Goal: Task Accomplishment & Management: Manage account settings

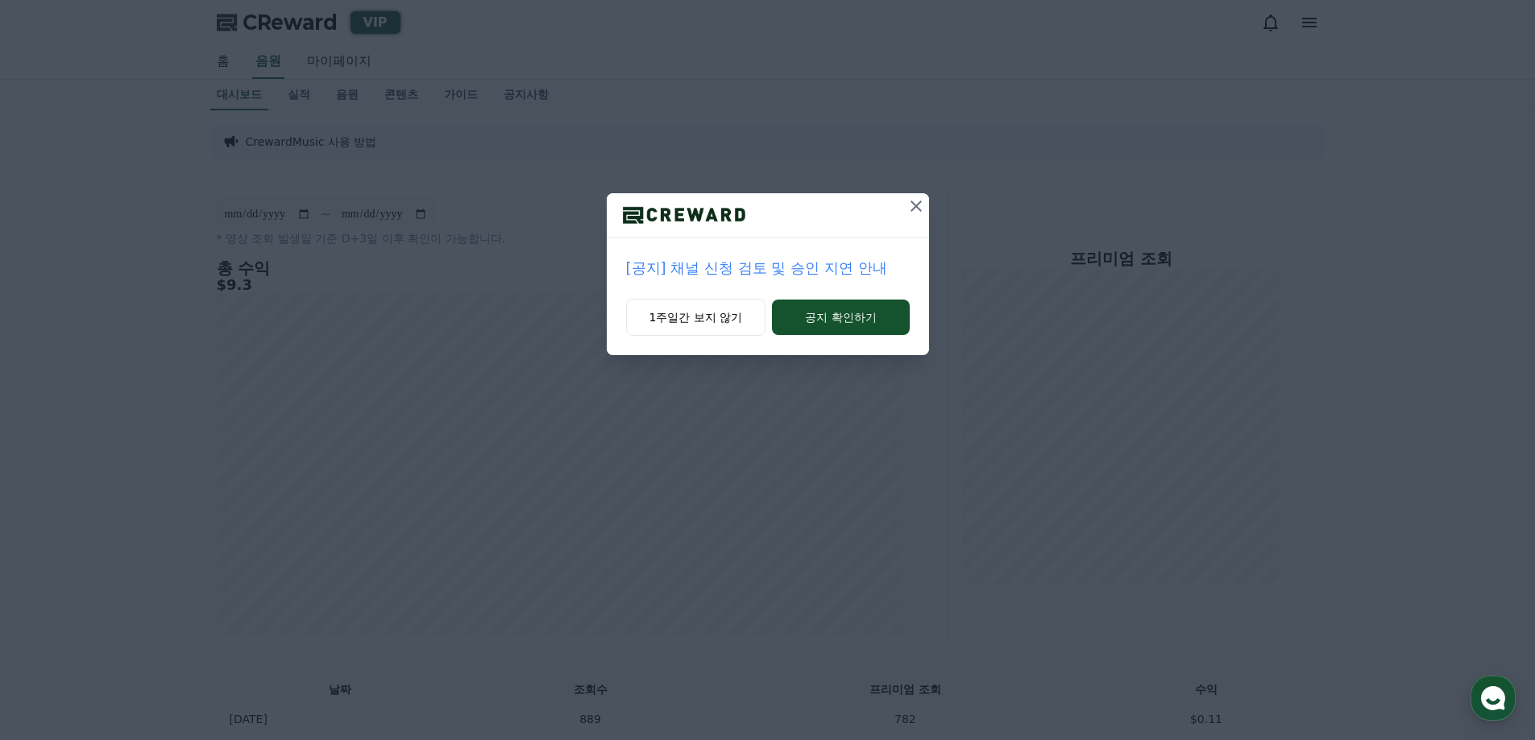
click at [909, 202] on icon at bounding box center [915, 206] width 19 height 19
click at [910, 202] on icon at bounding box center [916, 206] width 19 height 19
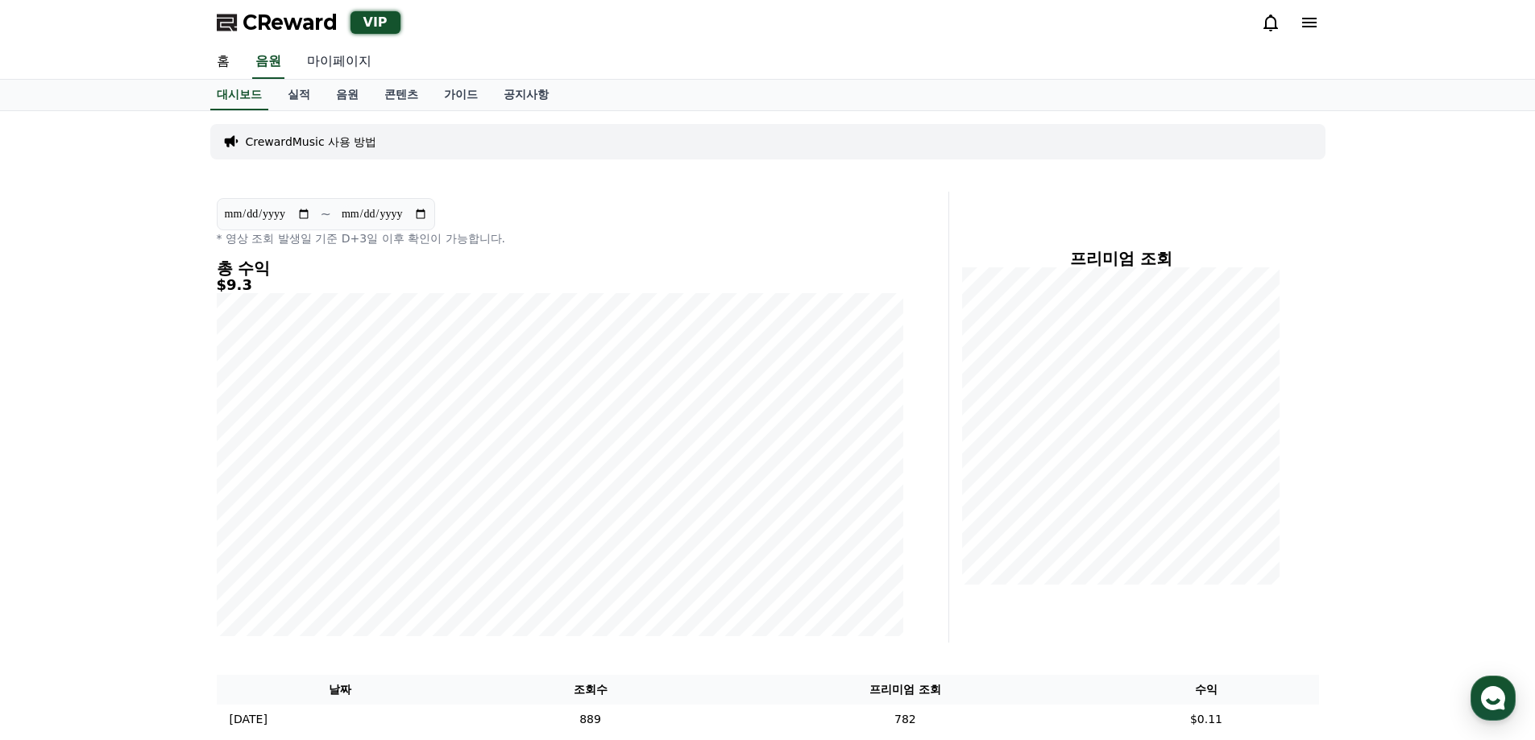
click at [335, 72] on link "마이페이지" at bounding box center [339, 62] width 90 height 34
select select "**********"
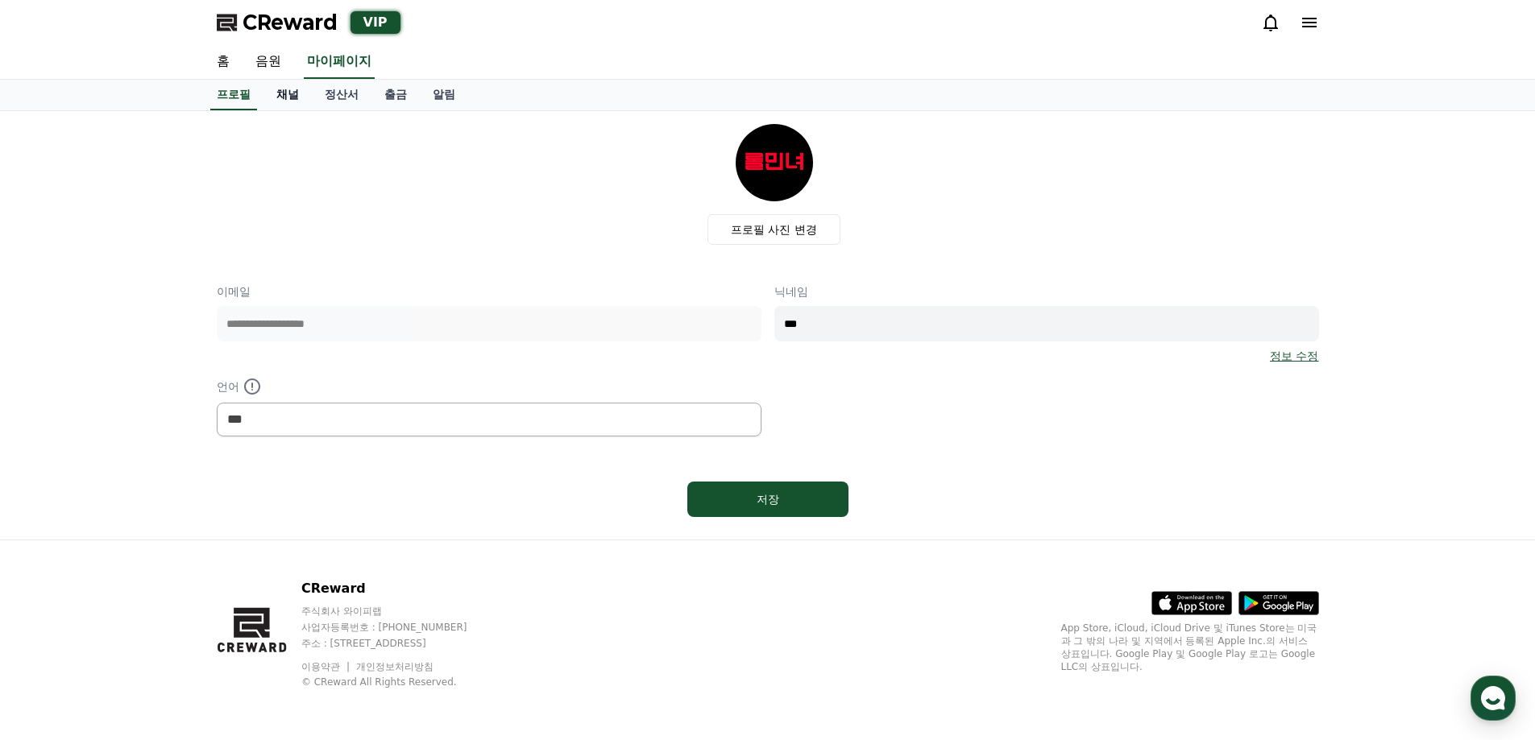
click at [306, 104] on link "채널" at bounding box center [287, 95] width 48 height 31
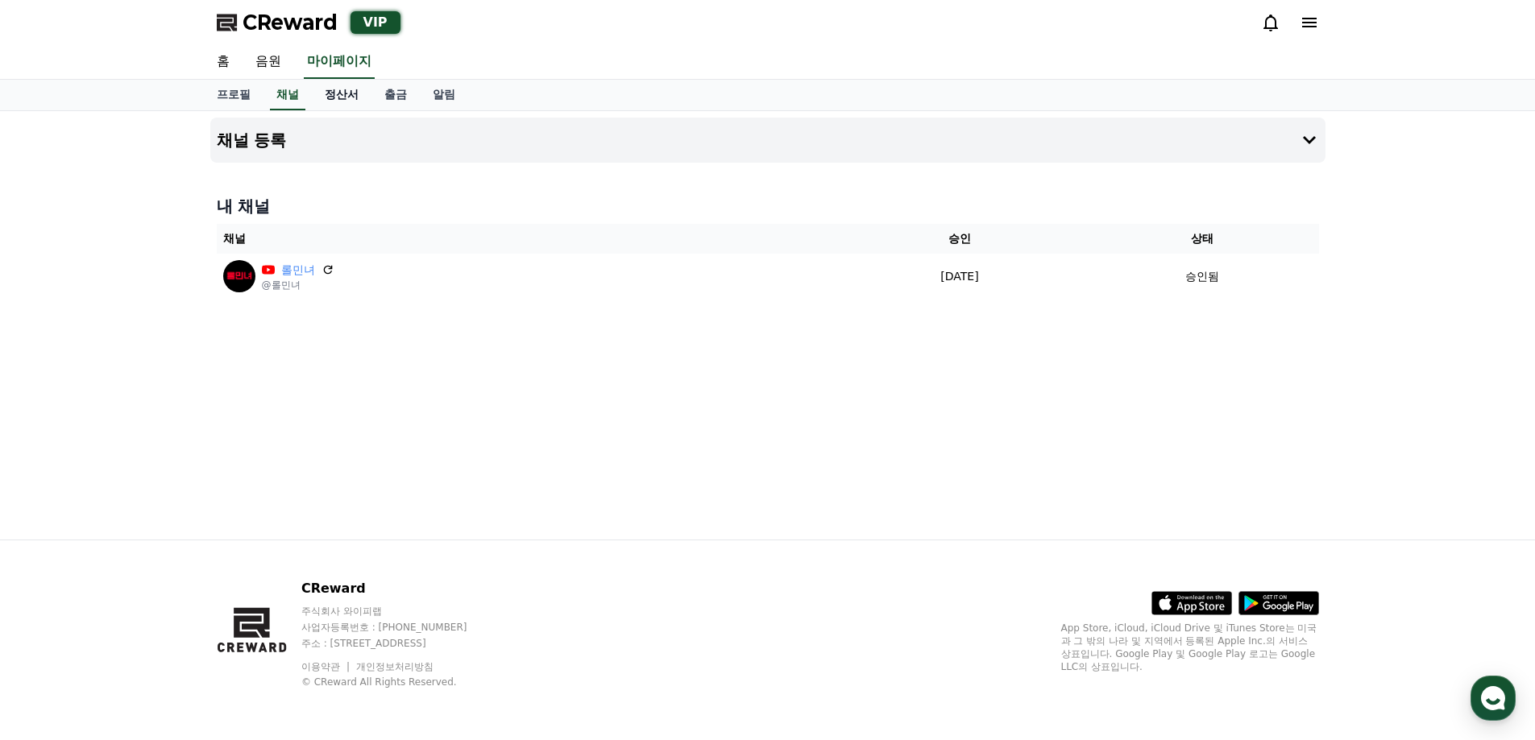
click at [330, 98] on link "정산서" at bounding box center [342, 95] width 60 height 31
